Goal: Task Accomplishment & Management: Manage account settings

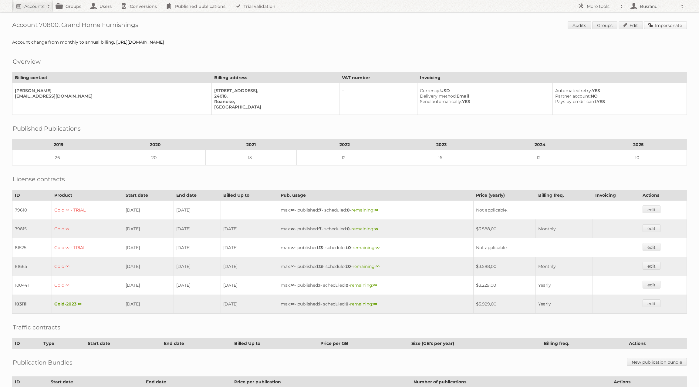
click at [656, 24] on link "Impersonate" at bounding box center [665, 25] width 43 height 8
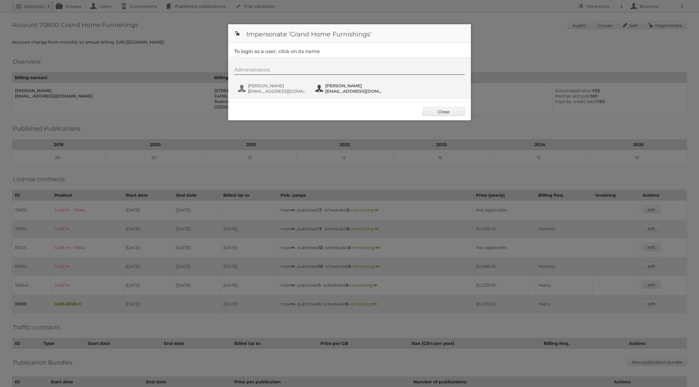
click at [352, 91] on span "prandolph@grandhomefurnishings.com" at bounding box center [354, 91] width 59 height 5
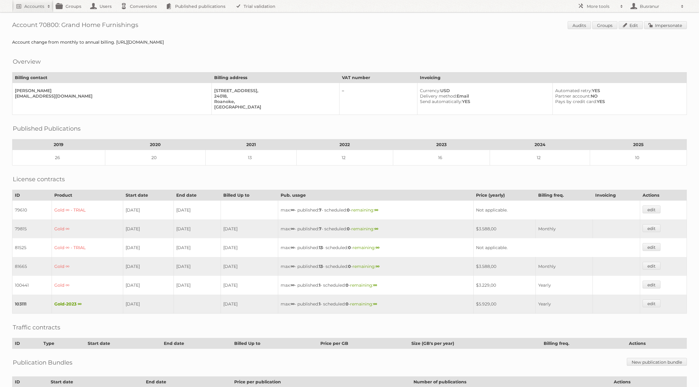
scroll to position [52, 0]
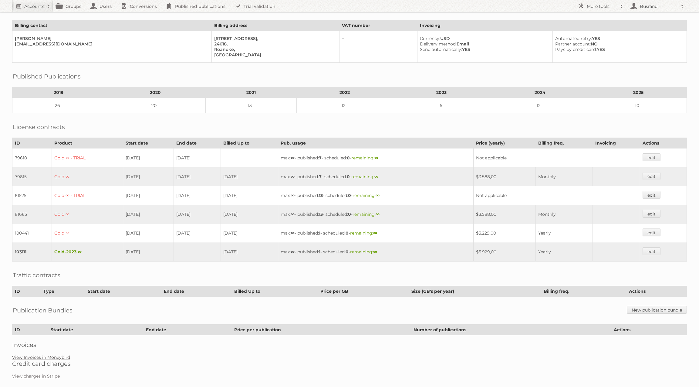
click at [24, 355] on link "View Invoices in Moneybird" at bounding box center [41, 357] width 58 height 5
click at [63, 355] on link "View Invoices in Moneybird" at bounding box center [41, 357] width 58 height 5
click at [31, 6] on h2 "Accounts" at bounding box center [34, 6] width 20 height 6
paste input"] "c.daly@xavier.vic.edu.au"
type input"] "c.daly@xavier.vic.edu.au"
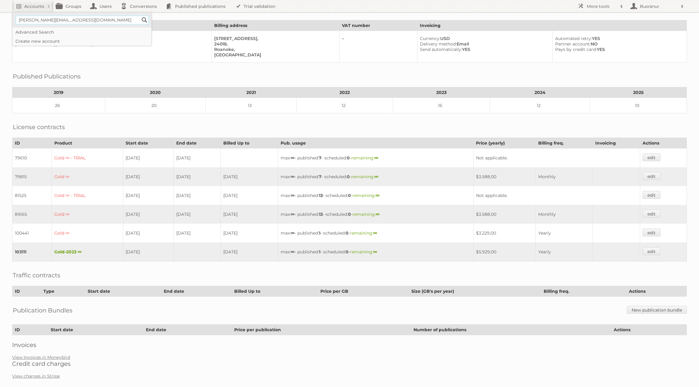
click at [140, 15] on input "Search" at bounding box center [144, 19] width 9 height 9
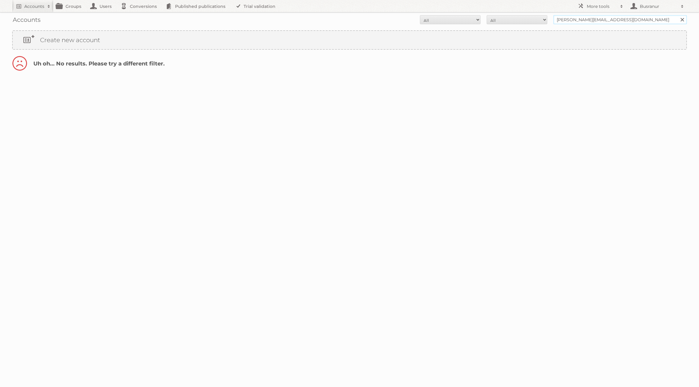
click at [568, 17] on input "c.daly@xavier.vic.edu.au" at bounding box center [619, 19] width 133 height 9
type input "@[DOMAIN_NAME]"
click at [677, 15] on input "Search" at bounding box center [681, 19] width 9 height 9
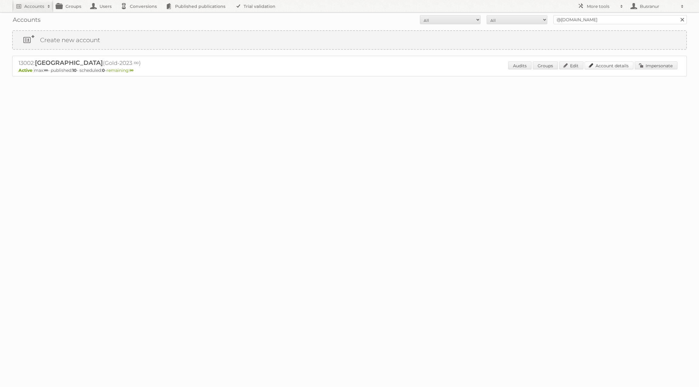
click at [617, 65] on link "Account details" at bounding box center [608, 66] width 49 height 8
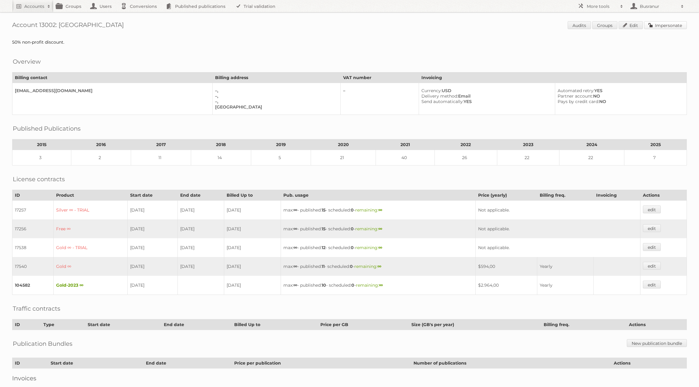
click at [676, 26] on link "Impersonate" at bounding box center [665, 25] width 43 height 8
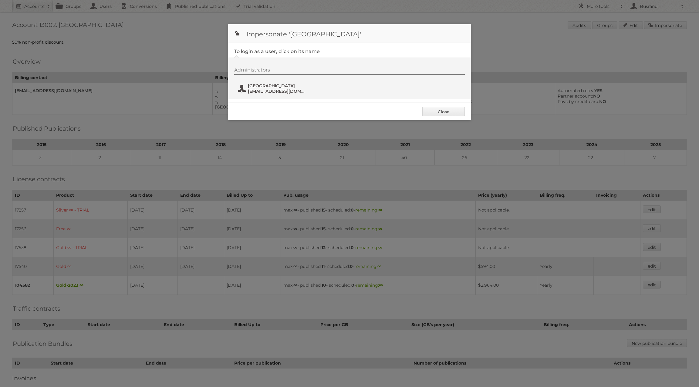
click at [269, 89] on span "[EMAIL_ADDRESS][DOMAIN_NAME]" at bounding box center [277, 91] width 59 height 5
